Goal: Book appointment/travel/reservation

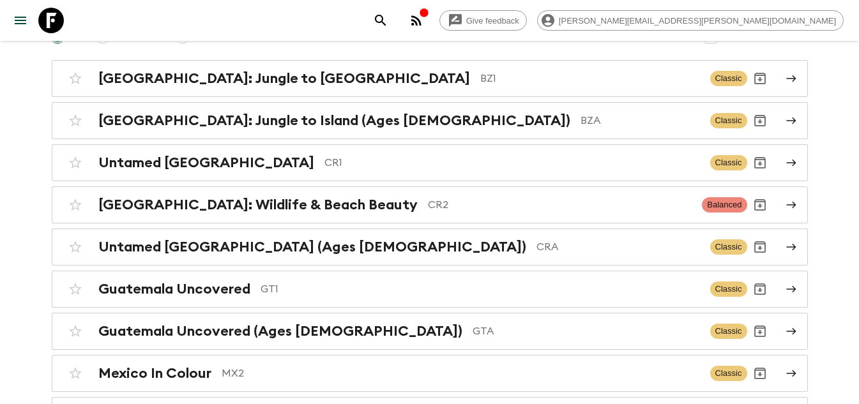
scroll to position [191, 0]
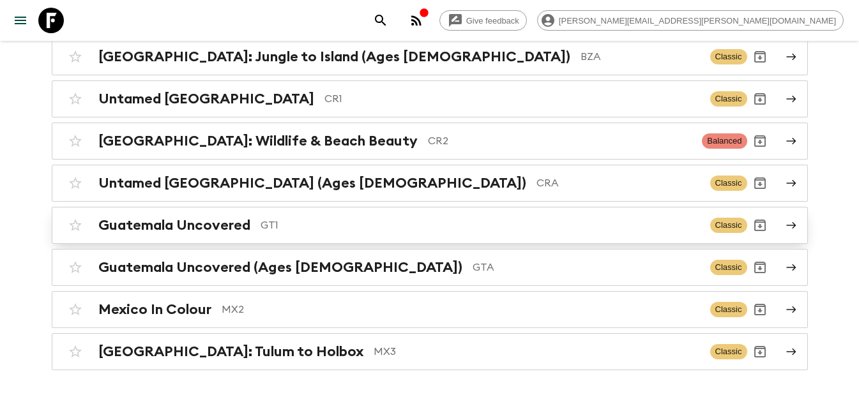
click at [213, 222] on h2 "Guatemala Uncovered" at bounding box center [174, 225] width 152 height 17
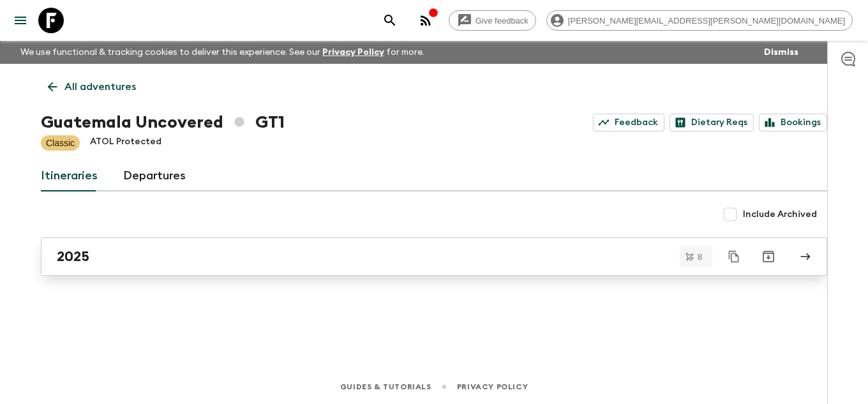
click at [105, 260] on div "2025" at bounding box center [422, 256] width 730 height 17
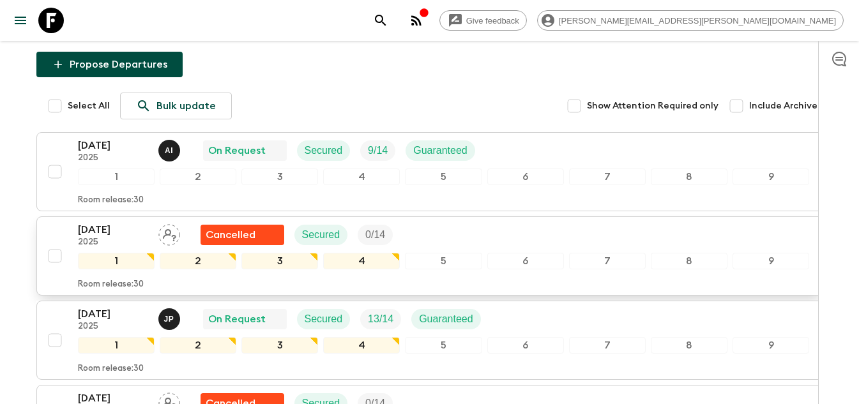
scroll to position [128, 0]
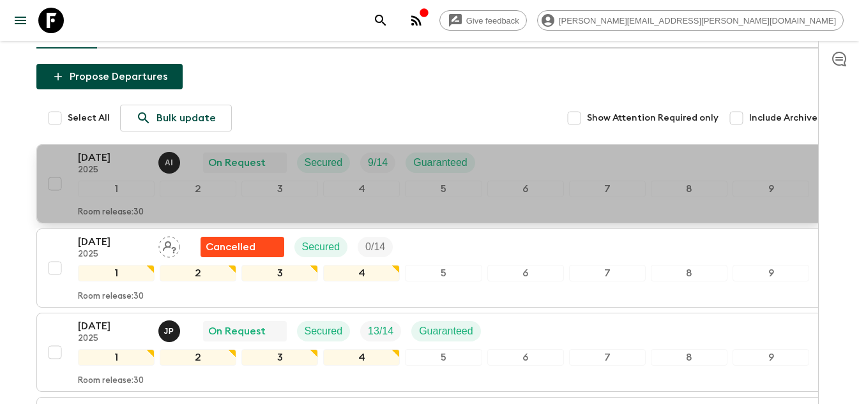
click at [122, 169] on p "2025" at bounding box center [113, 170] width 70 height 10
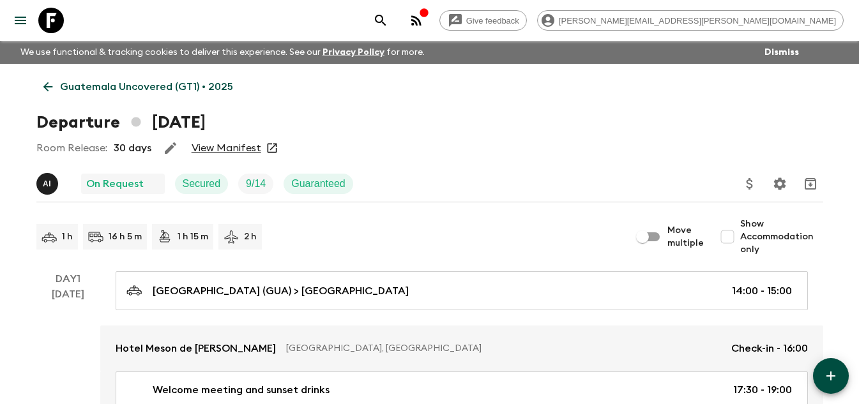
click at [245, 142] on link "View Manifest" at bounding box center [226, 148] width 70 height 13
click at [49, 83] on icon at bounding box center [48, 87] width 14 height 14
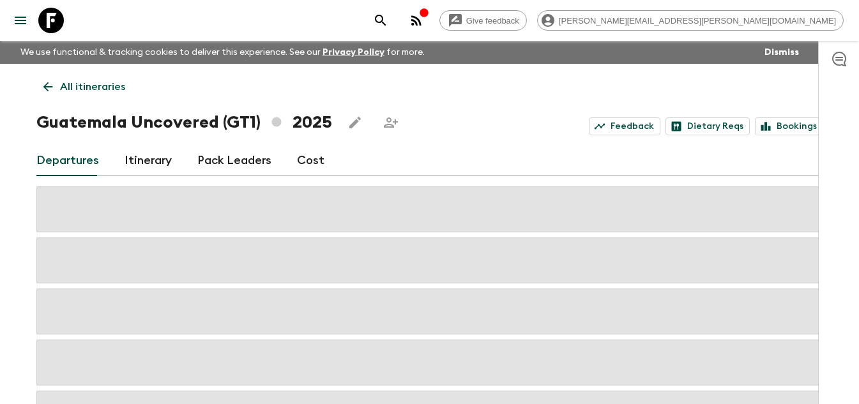
click at [49, 83] on icon at bounding box center [48, 87] width 14 height 14
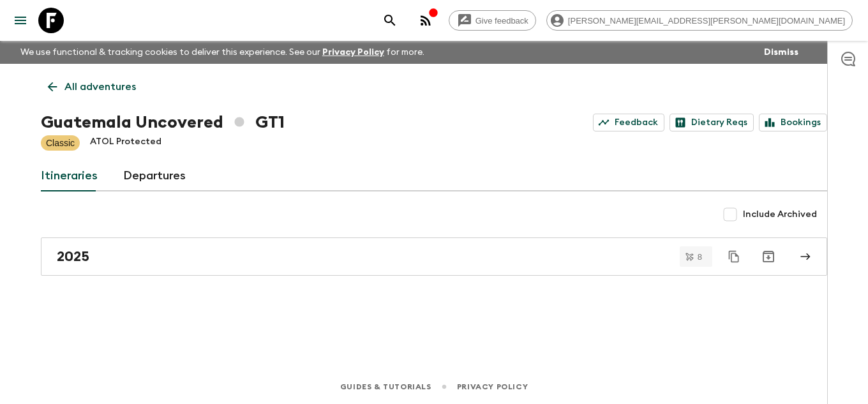
click at [55, 82] on icon at bounding box center [52, 87] width 14 height 14
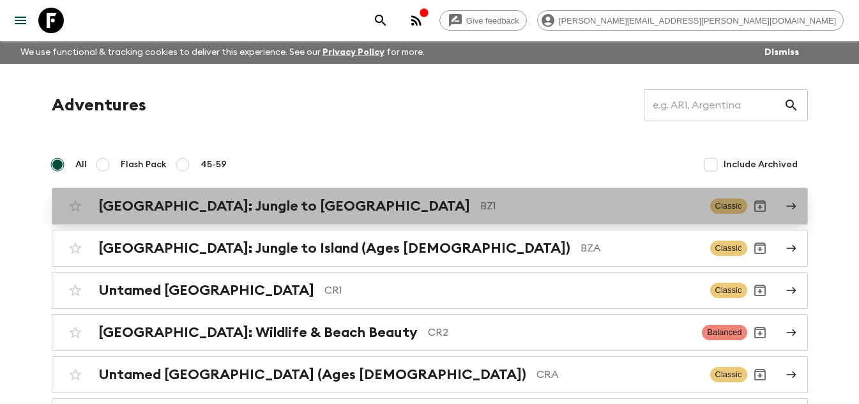
click at [179, 211] on h2 "[GEOGRAPHIC_DATA]: Jungle to [GEOGRAPHIC_DATA]" at bounding box center [283, 206] width 371 height 17
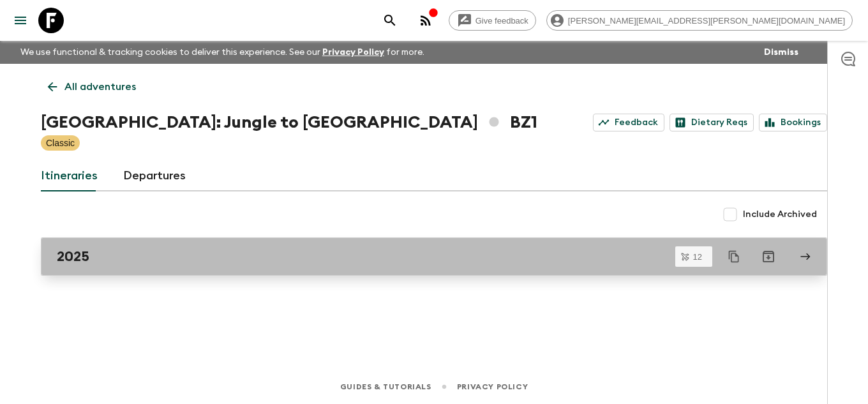
click at [126, 261] on div "2025" at bounding box center [422, 256] width 730 height 17
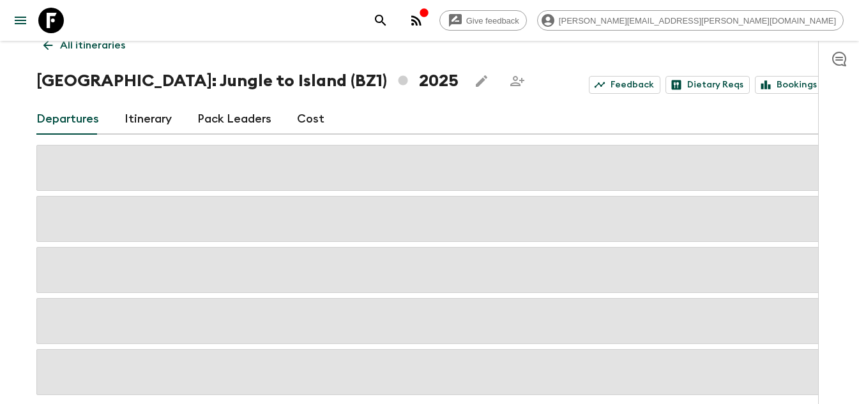
scroll to position [64, 0]
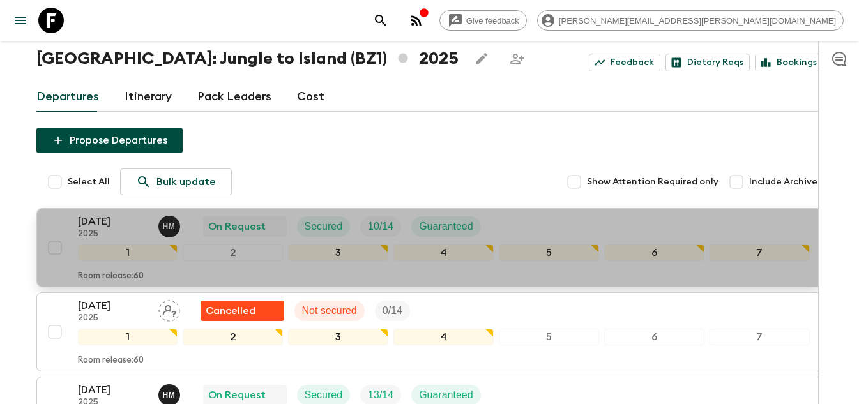
click at [124, 227] on p "[DATE]" at bounding box center [113, 221] width 70 height 15
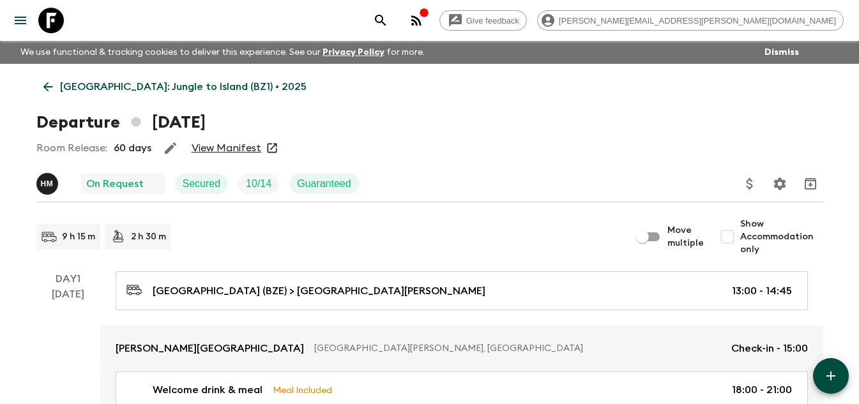
click at [218, 144] on link "View Manifest" at bounding box center [226, 148] width 70 height 13
